Goal: Information Seeking & Learning: Learn about a topic

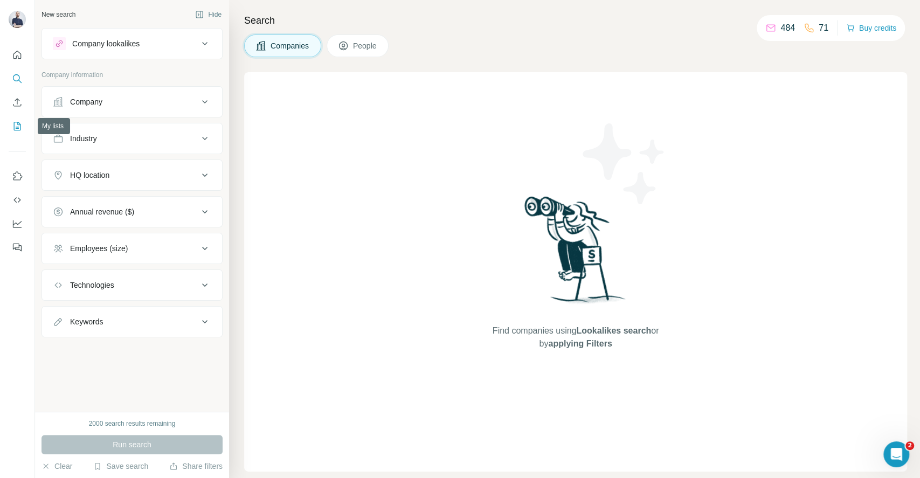
click at [16, 126] on icon "My lists" at bounding box center [17, 126] width 11 height 11
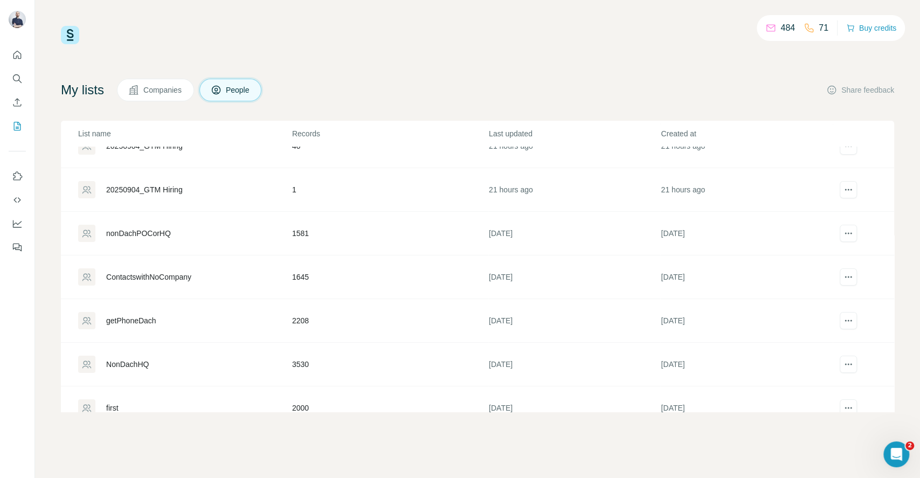
scroll to position [31, 0]
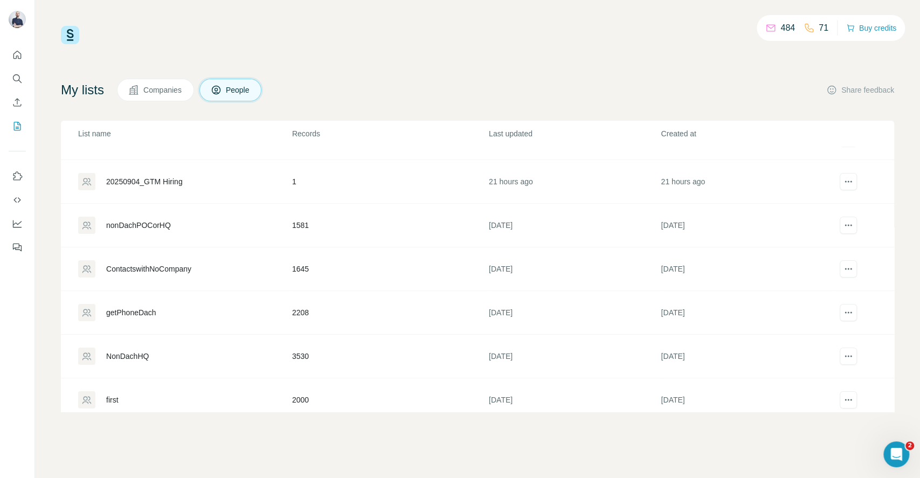
click at [131, 311] on div "getPhoneDach" at bounding box center [131, 312] width 50 height 11
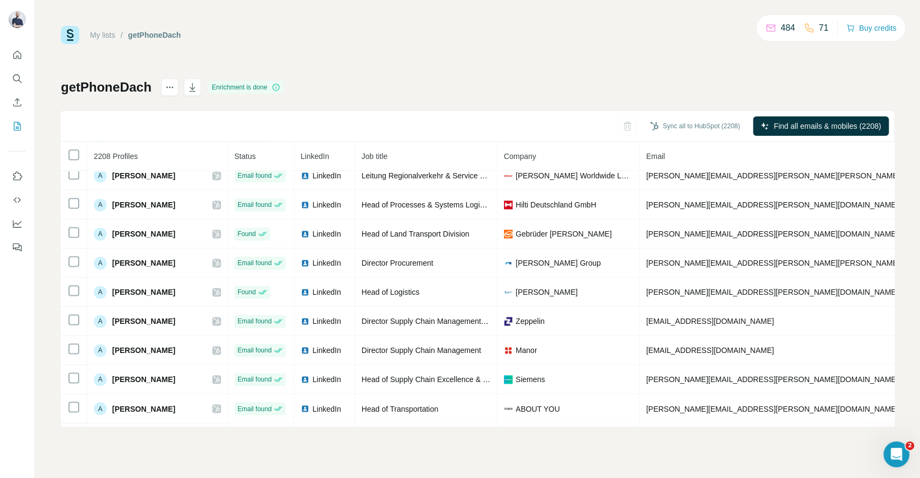
scroll to position [1116, 0]
click at [16, 78] on icon "Search" at bounding box center [17, 78] width 11 height 11
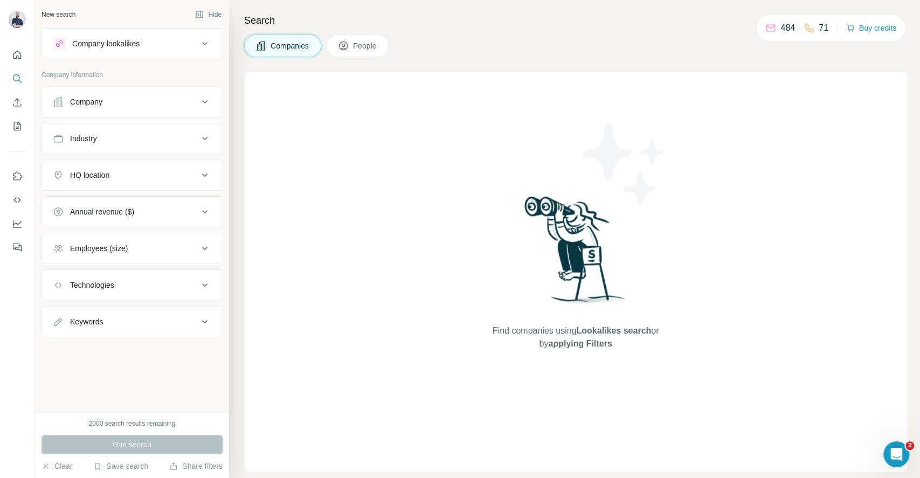
click at [168, 102] on div "Company" at bounding box center [125, 101] width 145 height 11
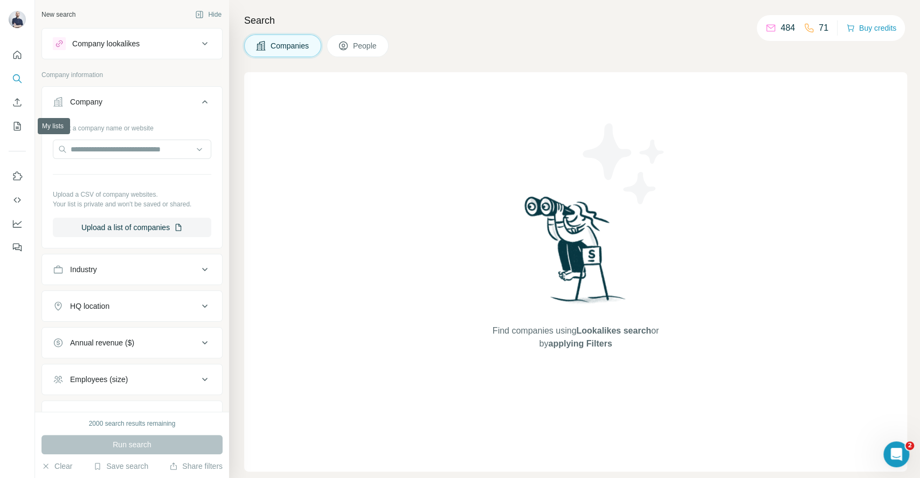
click at [6, 123] on div at bounding box center [17, 148] width 34 height 218
click at [22, 129] on icon "My lists" at bounding box center [17, 126] width 11 height 11
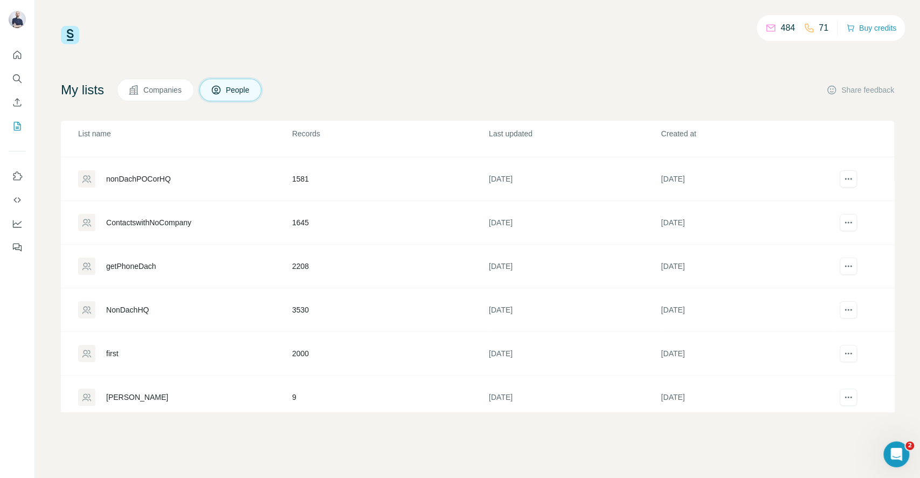
scroll to position [78, 0]
click at [134, 265] on div "getPhoneDach" at bounding box center [131, 265] width 50 height 11
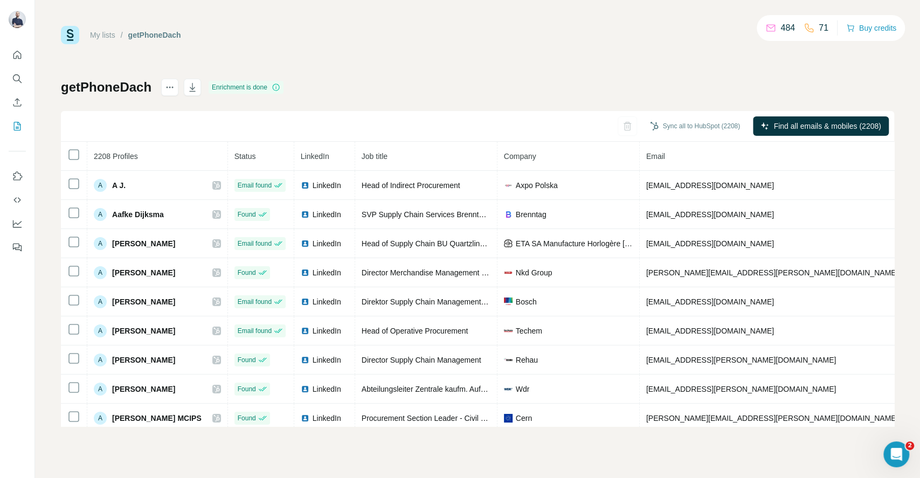
click at [112, 37] on link "My lists" at bounding box center [102, 35] width 25 height 9
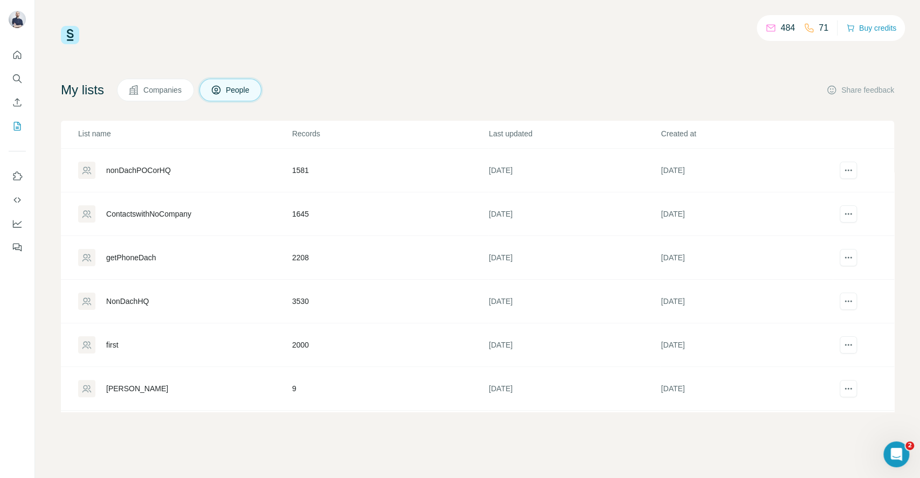
scroll to position [86, 0]
click at [15, 79] on icon "Search" at bounding box center [17, 78] width 11 height 11
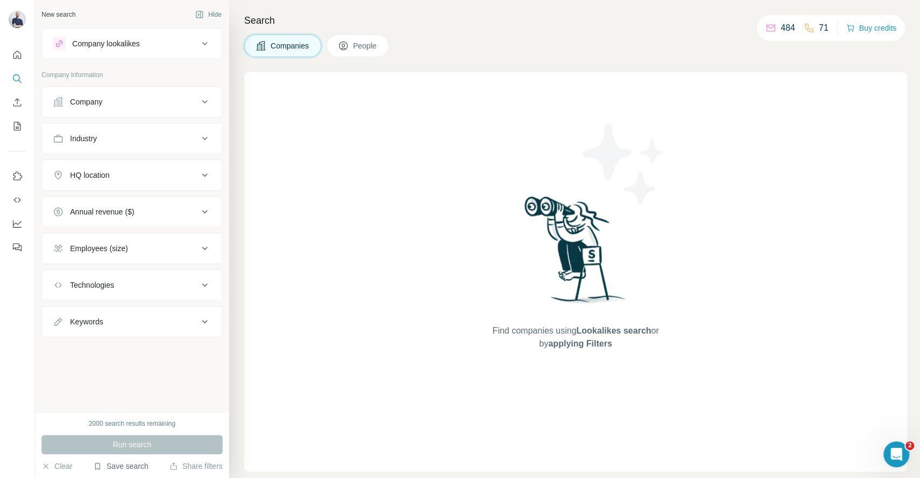
click at [134, 469] on button "Save search" at bounding box center [120, 466] width 55 height 11
click at [143, 441] on div "View my saved searches" at bounding box center [151, 447] width 114 height 22
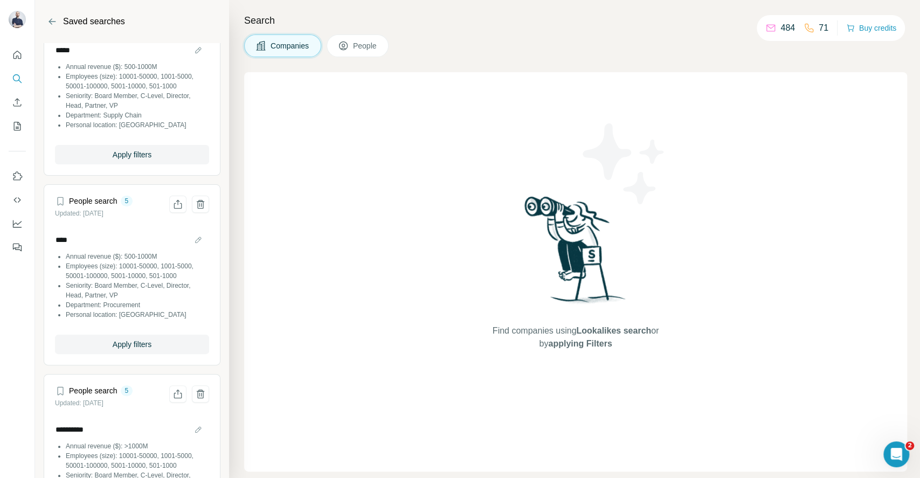
scroll to position [50, 0]
click at [123, 349] on span "Apply filters" at bounding box center [132, 343] width 39 height 11
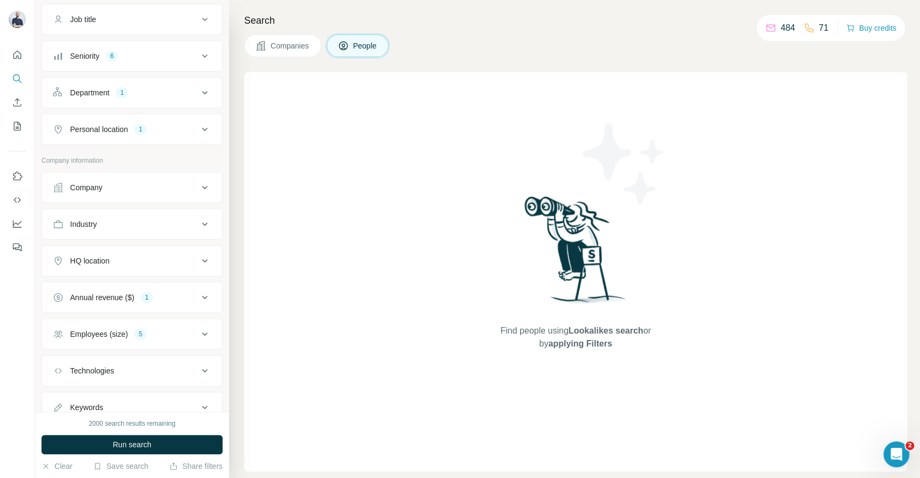
scroll to position [122, 0]
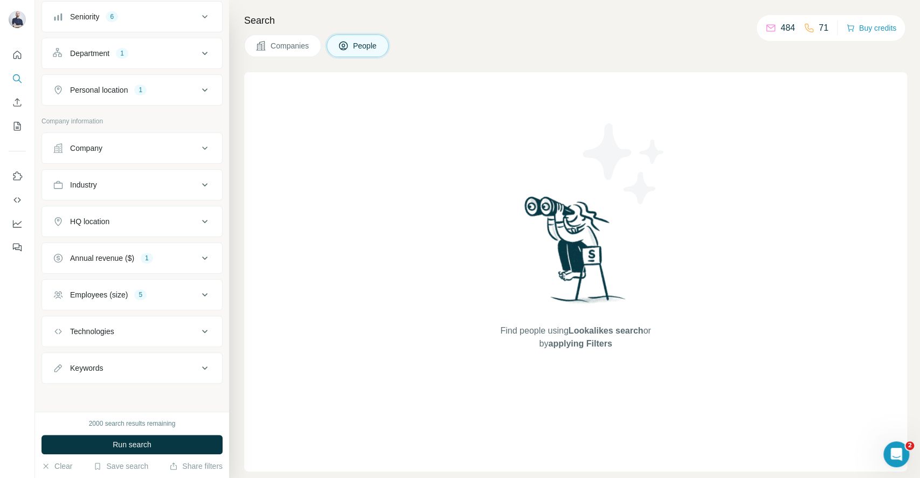
click at [160, 149] on div "Company" at bounding box center [125, 148] width 145 height 11
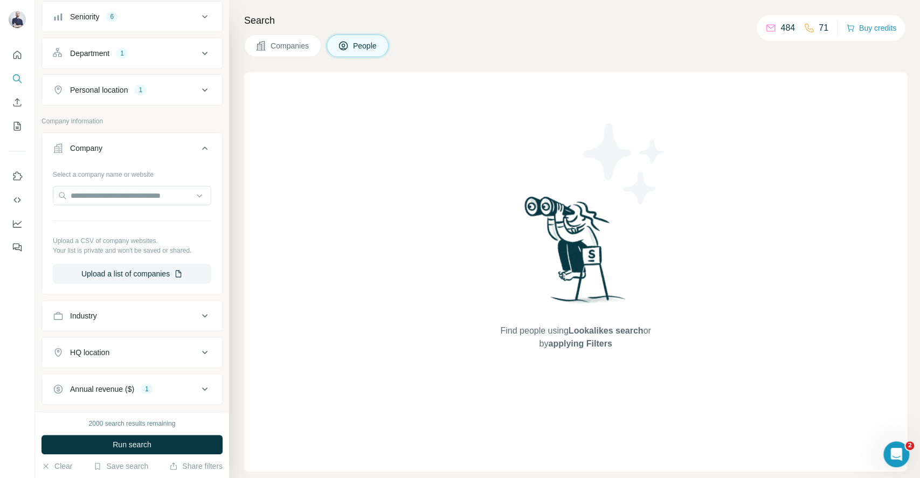
click at [160, 149] on div "Company" at bounding box center [125, 148] width 145 height 11
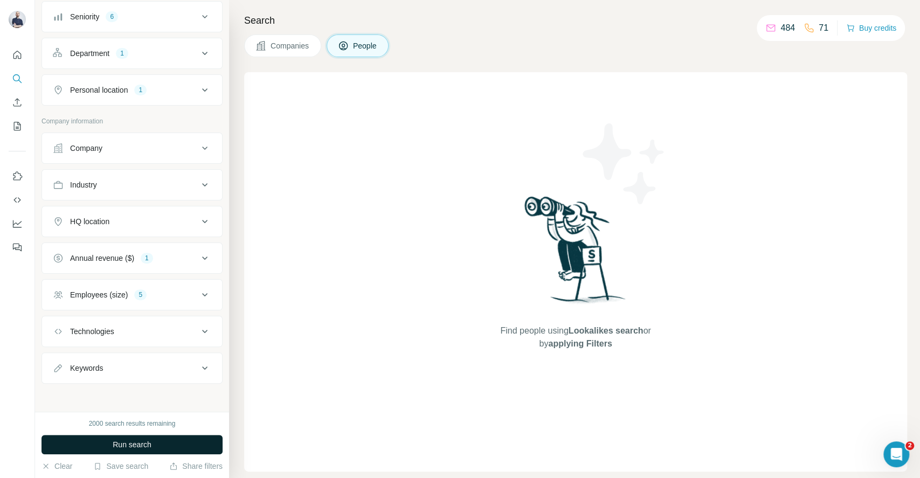
click at [171, 441] on button "Run search" at bounding box center [131, 444] width 181 height 19
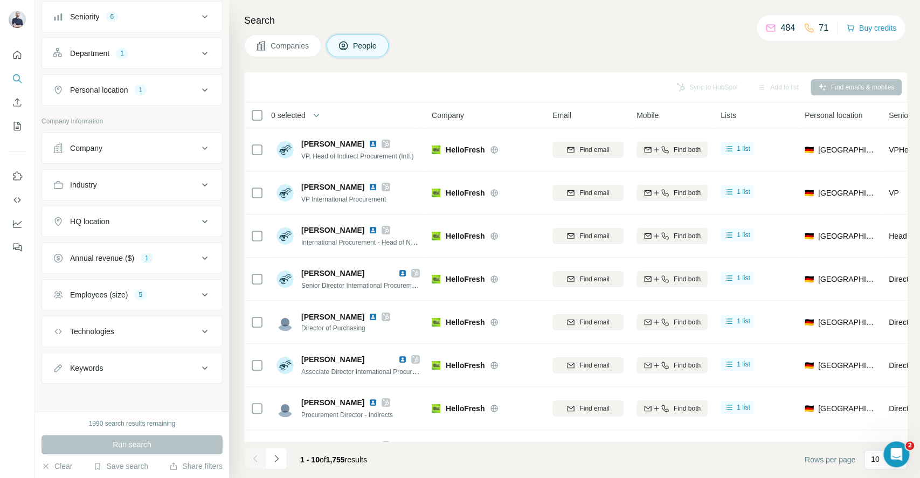
click at [345, 461] on span "1,755" at bounding box center [335, 459] width 19 height 9
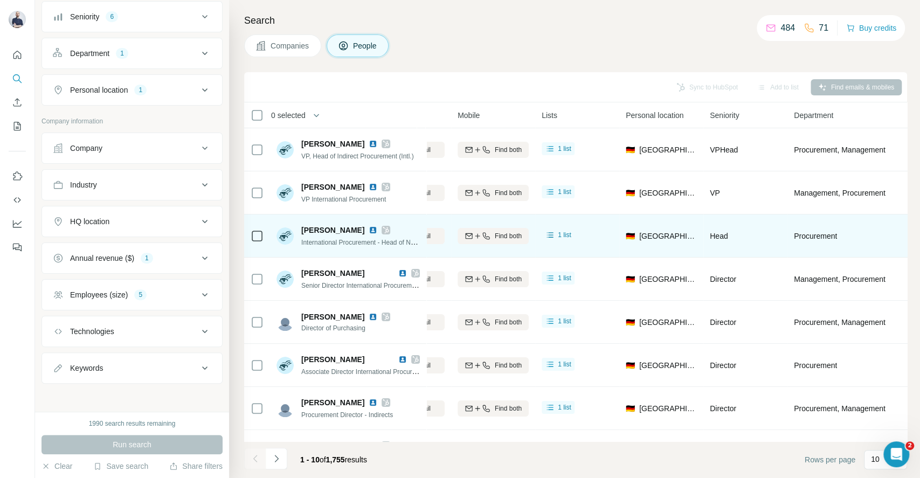
scroll to position [0, 195]
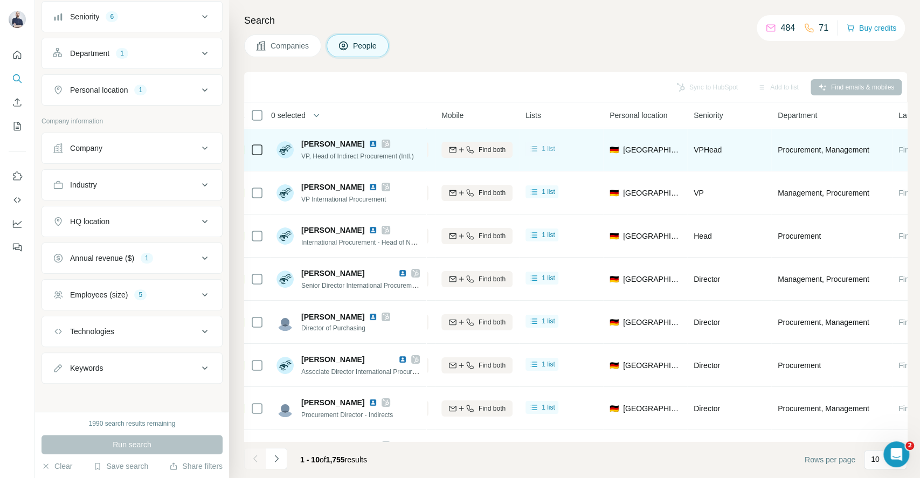
click at [546, 148] on span "1 list" at bounding box center [547, 149] width 13 height 10
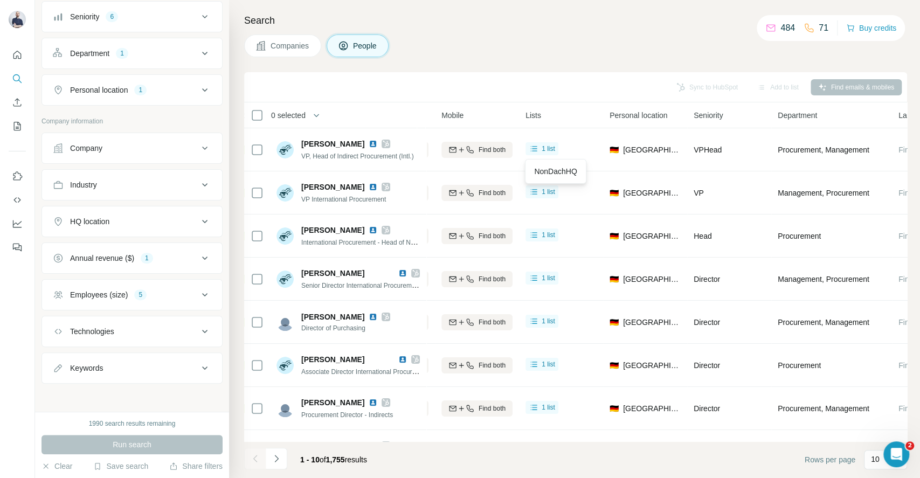
click at [561, 121] on div "Lists" at bounding box center [560, 115] width 71 height 12
click at [587, 51] on div "Companies People" at bounding box center [575, 45] width 663 height 23
click at [536, 37] on div "Companies People" at bounding box center [575, 45] width 663 height 23
